Goal: Check status: Check status

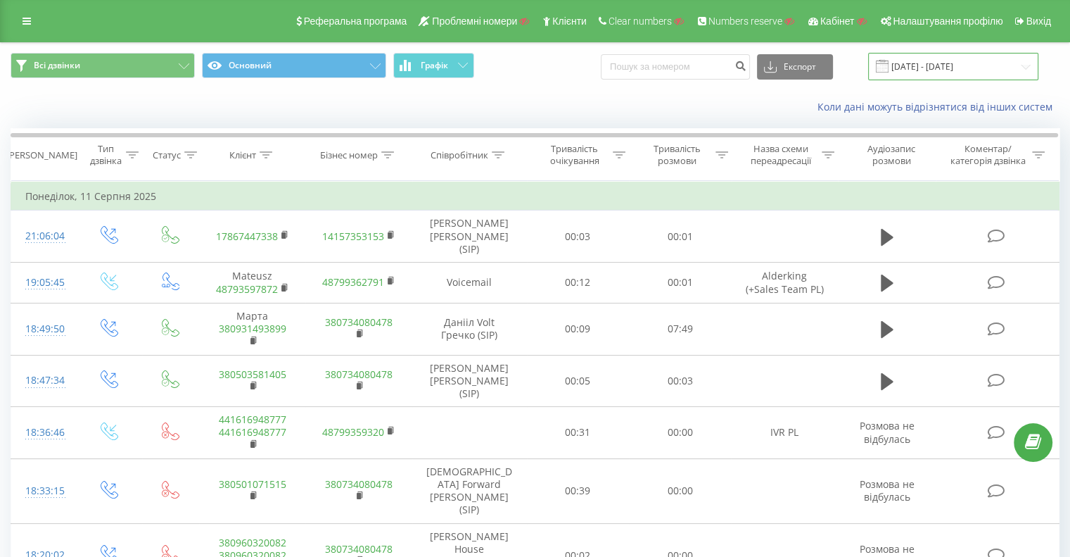
click at [918, 67] on input "[DATE] - [DATE]" at bounding box center [953, 66] width 170 height 27
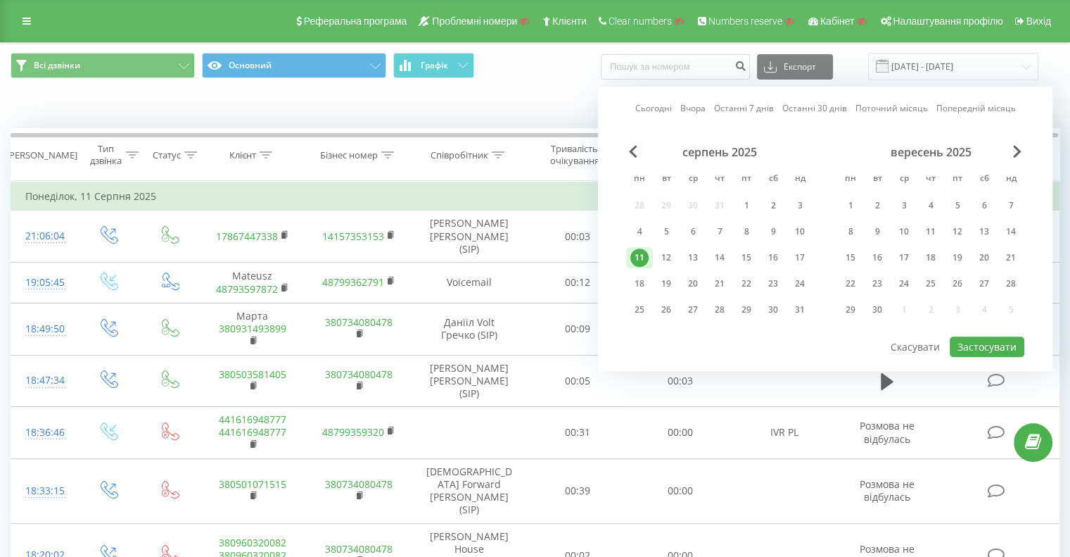
click at [650, 110] on link "Сьогодні" at bounding box center [653, 108] width 37 height 13
click at [982, 348] on button "Застосувати" at bounding box center [987, 346] width 75 height 20
type input "[DATE] - [DATE]"
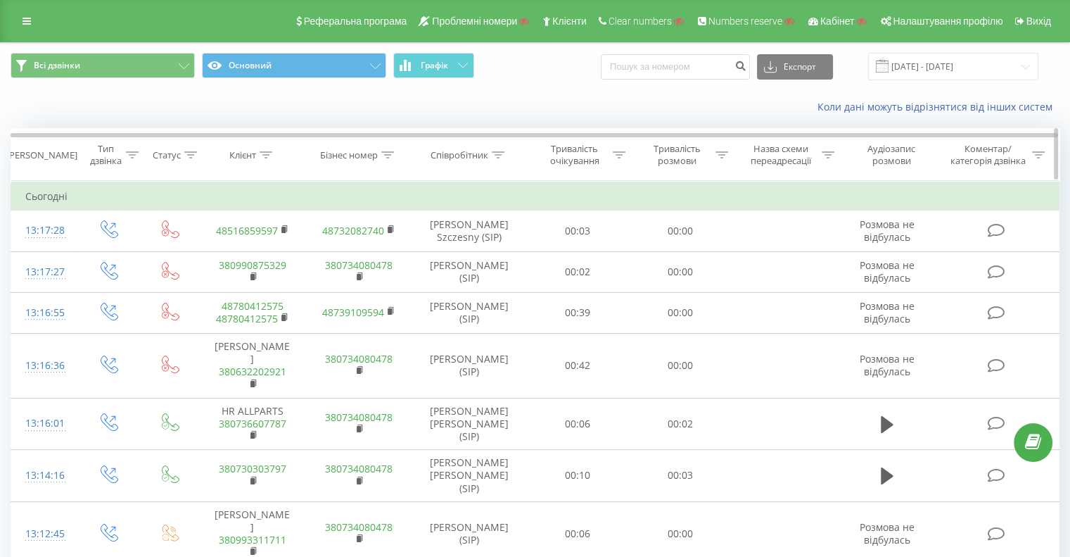
click at [477, 154] on div "Співробітник" at bounding box center [460, 155] width 58 height 12
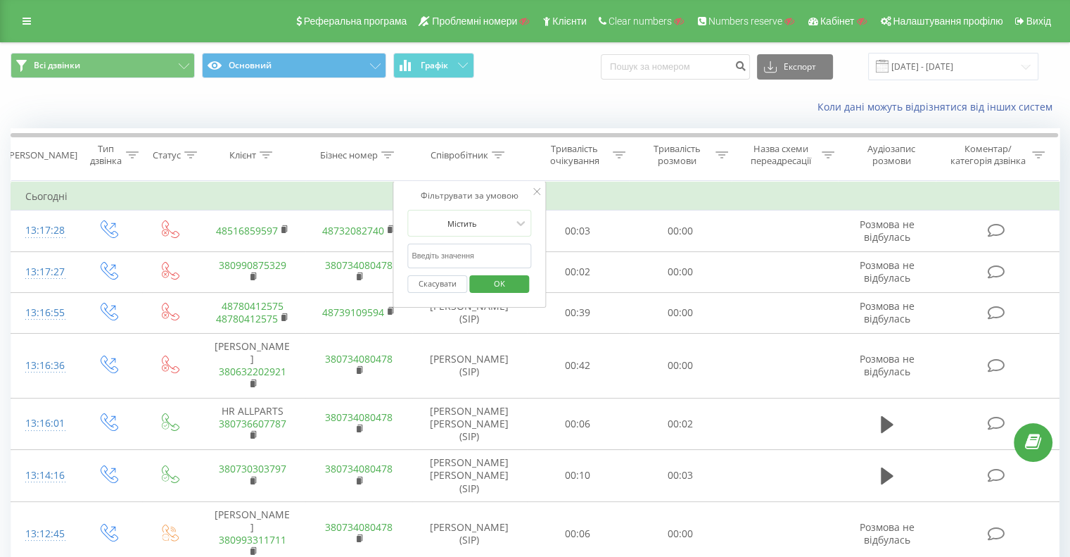
click at [496, 87] on div "Всі дзвінки Основний Графік Експорт .csv .xls .xlsx [DATE] - [DATE]" at bounding box center [535, 66] width 1069 height 47
click at [527, 90] on div "Коли дані можуть відрізнятися вiд інших систем" at bounding box center [535, 107] width 1069 height 34
click at [536, 188] on icon at bounding box center [536, 191] width 7 height 7
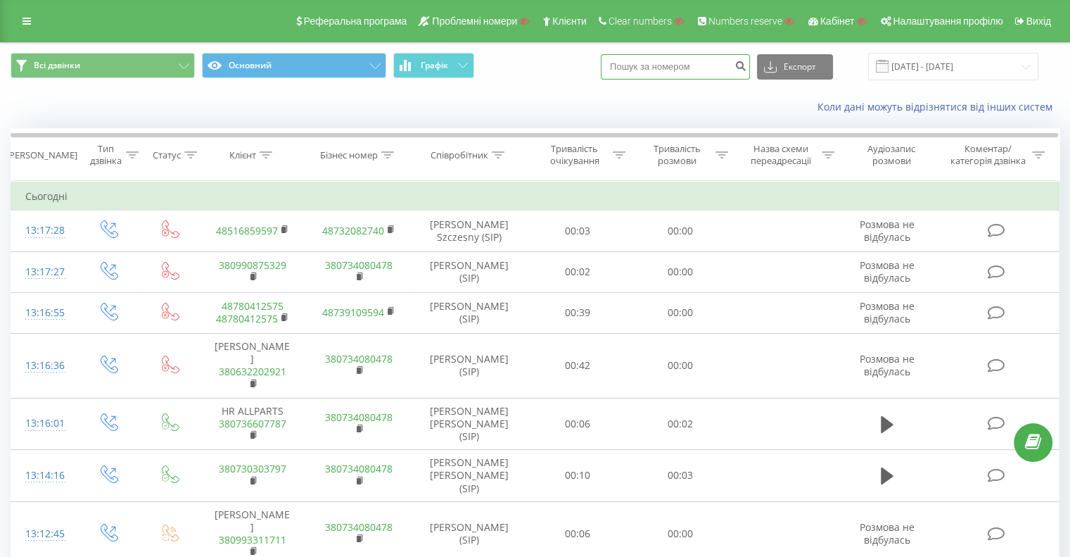
click at [695, 68] on input at bounding box center [675, 66] width 149 height 25
paste input "380681152353"
type input "380681152353"
click at [750, 58] on button "submit" at bounding box center [740, 66] width 19 height 25
